Goal: Transaction & Acquisition: Subscribe to service/newsletter

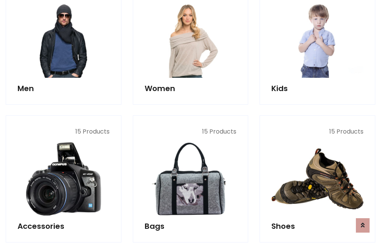
scroll to position [552, 0]
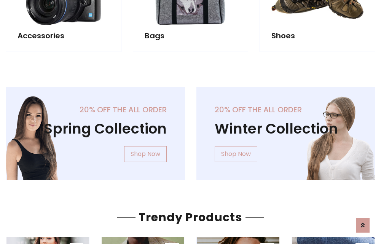
click at [190, 131] on div "20% off the all order Winter Collection Shop Now" at bounding box center [285, 140] width 190 height 106
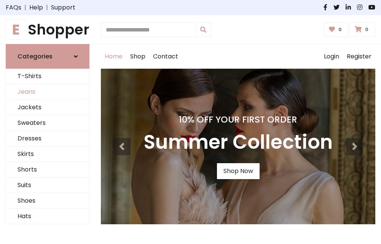
click at [48, 92] on link "Jeans" at bounding box center [47, 92] width 83 height 16
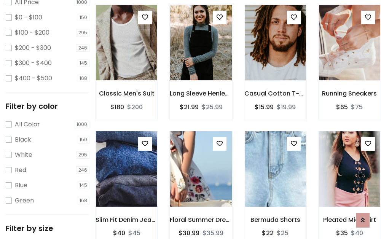
scroll to position [82, 0]
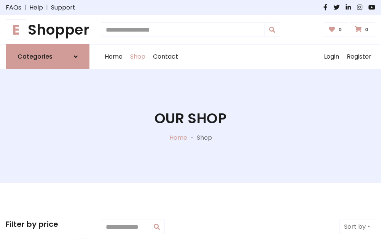
scroll to position [176, 0]
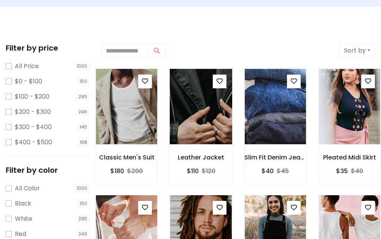
click at [190, 122] on img at bounding box center [200, 106] width 73 height 182
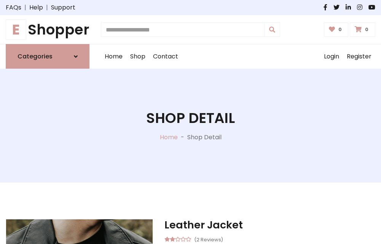
click at [190, 122] on h1 "Shop Detail" at bounding box center [190, 118] width 89 height 17
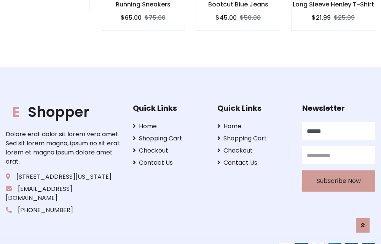
scroll to position [740, 0]
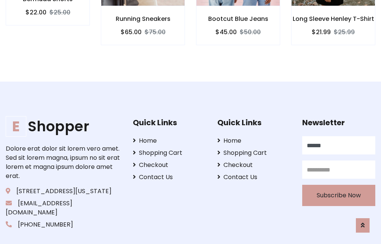
type input "******"
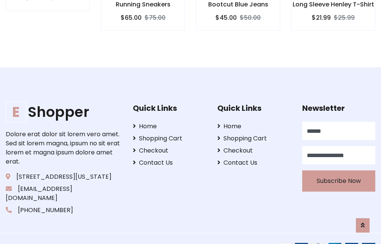
scroll to position [0, 2]
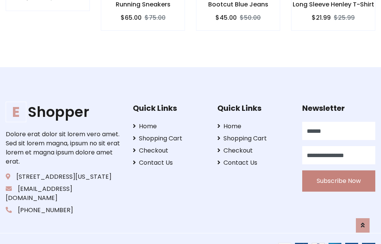
type input "**********"
click at [338, 172] on button "Subscribe Now" at bounding box center [338, 181] width 73 height 21
